Goal: Information Seeking & Learning: Learn about a topic

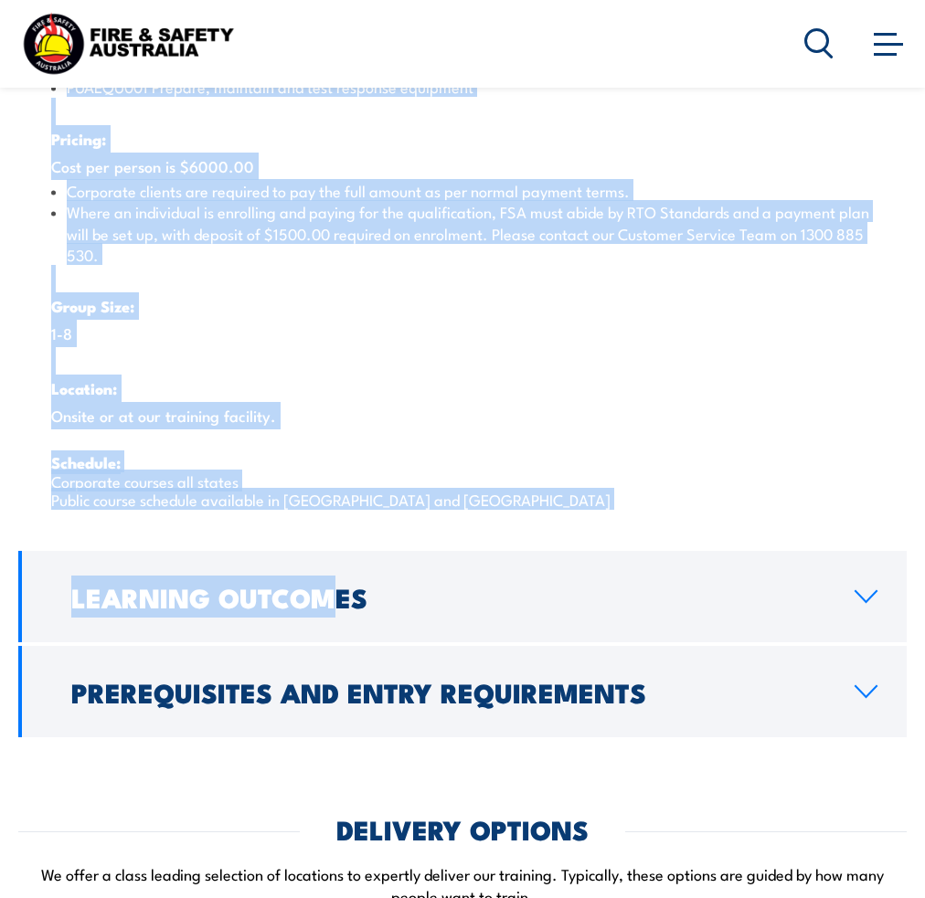
scroll to position [3016, 0]
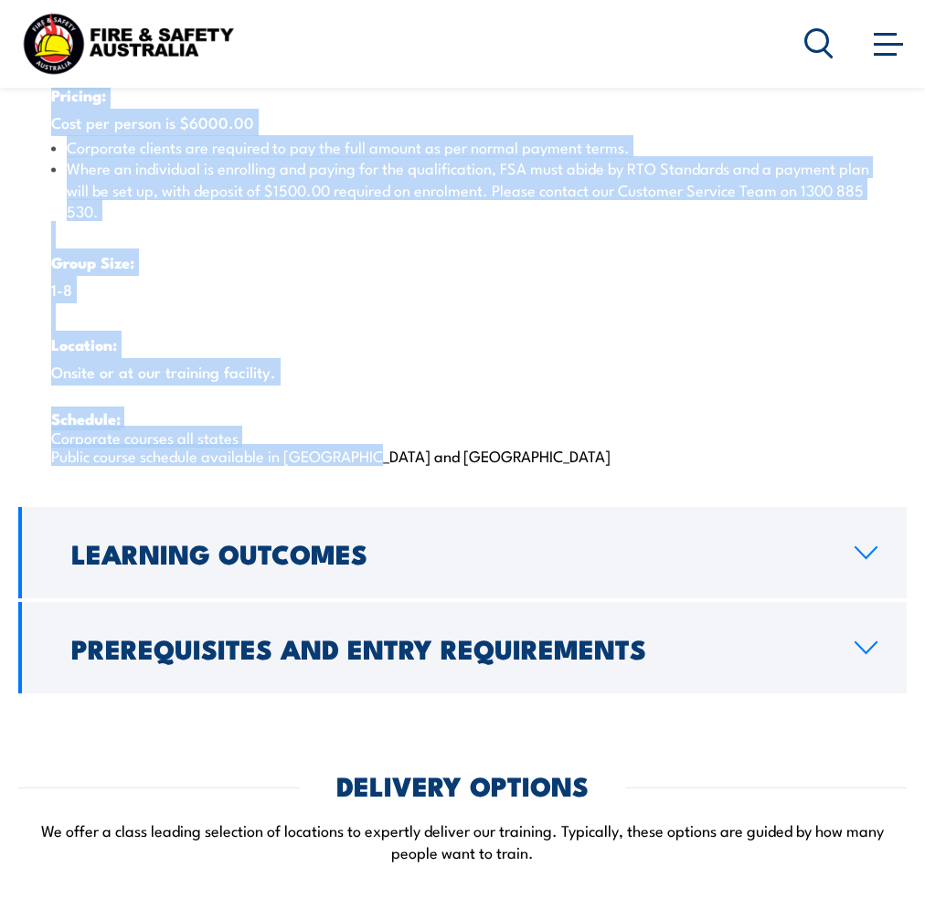
click at [393, 483] on div "COURSES > Emergency Response & Rescue Training Certificate III in Emergency Res…" at bounding box center [462, 245] width 925 height 6522
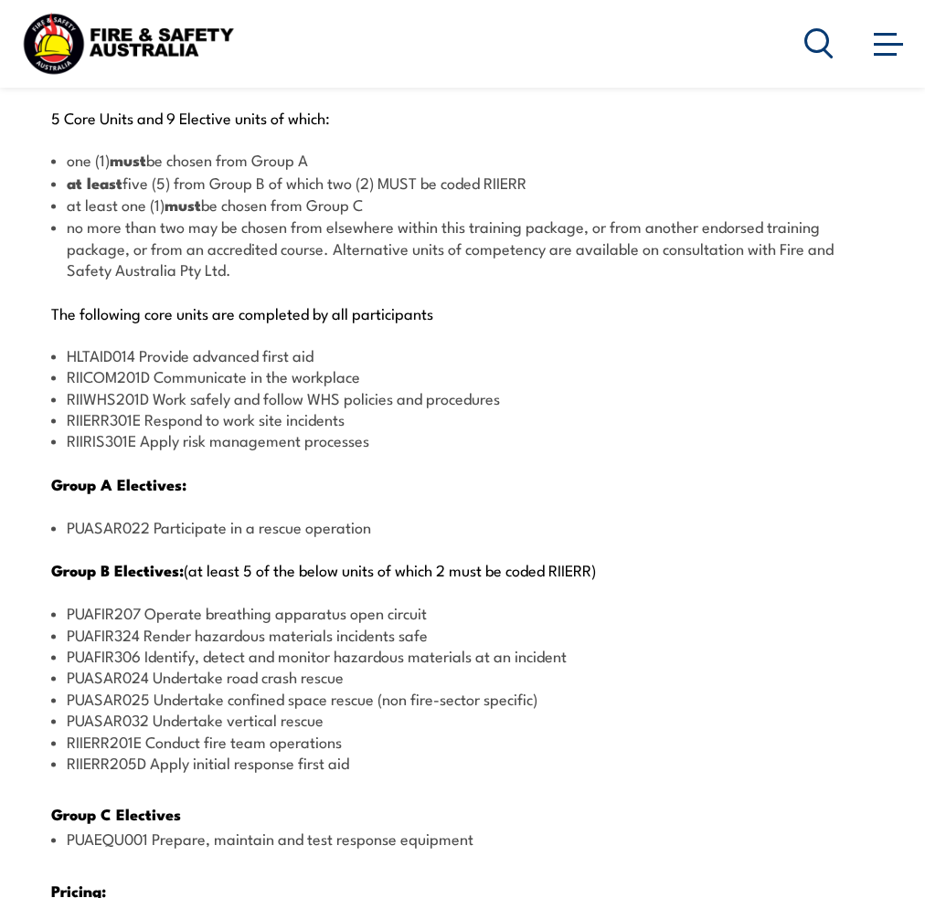
scroll to position [2559, 0]
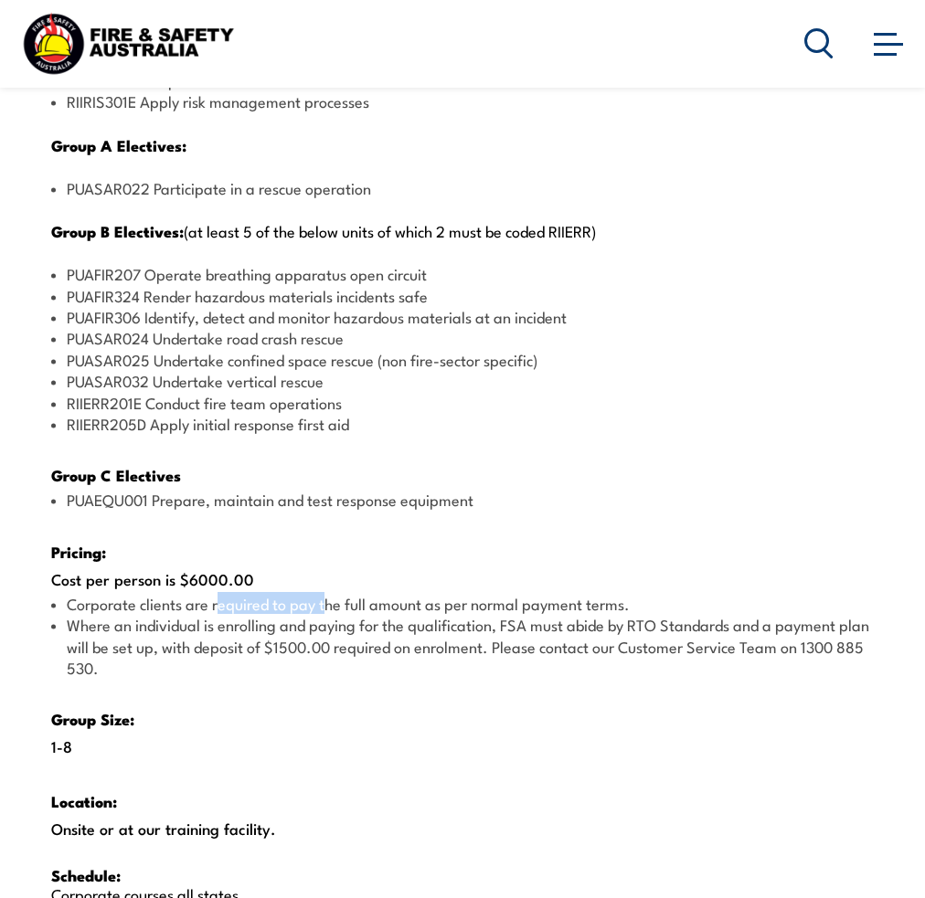
drag, startPoint x: 219, startPoint y: 620, endPoint x: 417, endPoint y: 626, distance: 197.5
click at [393, 614] on li "Corporate clients are required to pay the full amount as per normal payment ter…" at bounding box center [462, 603] width 823 height 21
click at [391, 711] on div "There are two options, you can choose between: INTENSIVE - Attending the intens…" at bounding box center [462, 276] width 888 height 1367
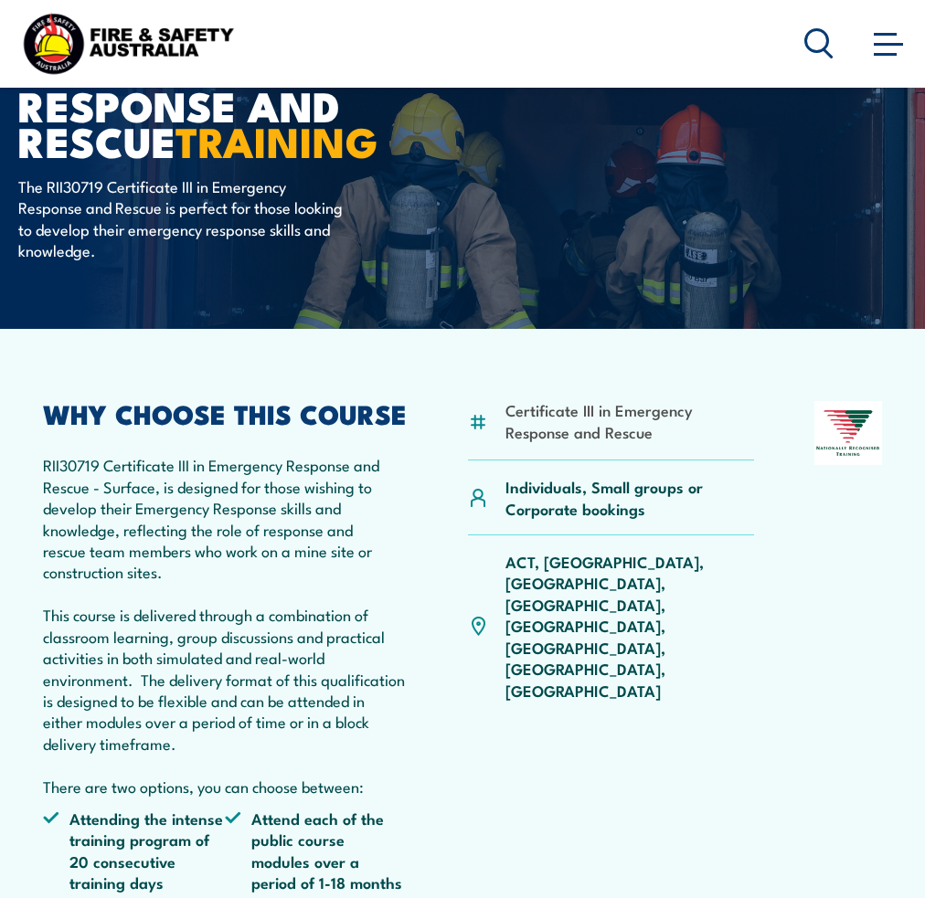
scroll to position [0, 0]
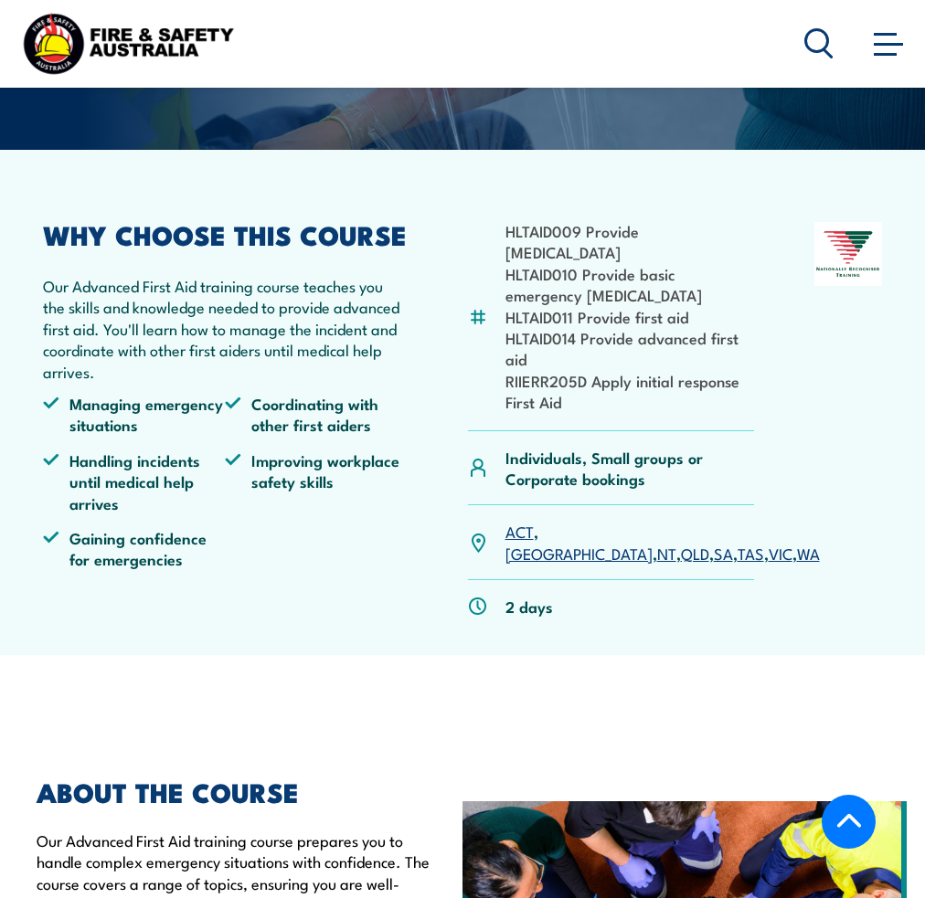
scroll to position [274, 0]
